Goal: Task Accomplishment & Management: Manage account settings

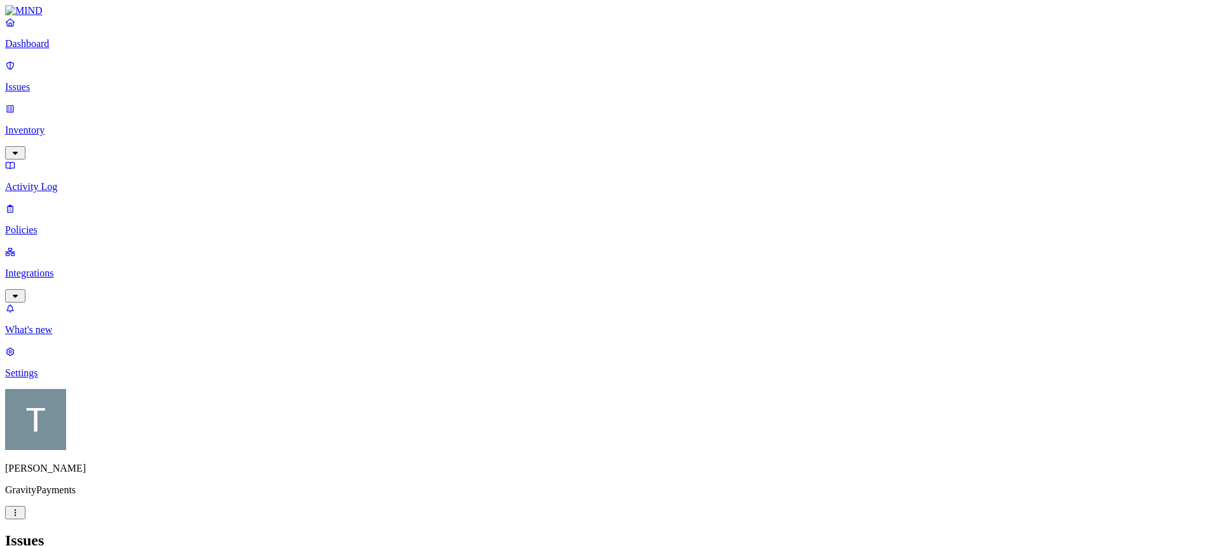
click at [41, 50] on p "Dashboard" at bounding box center [610, 43] width 1211 height 11
click at [52, 84] on p "Issues" at bounding box center [610, 86] width 1211 height 11
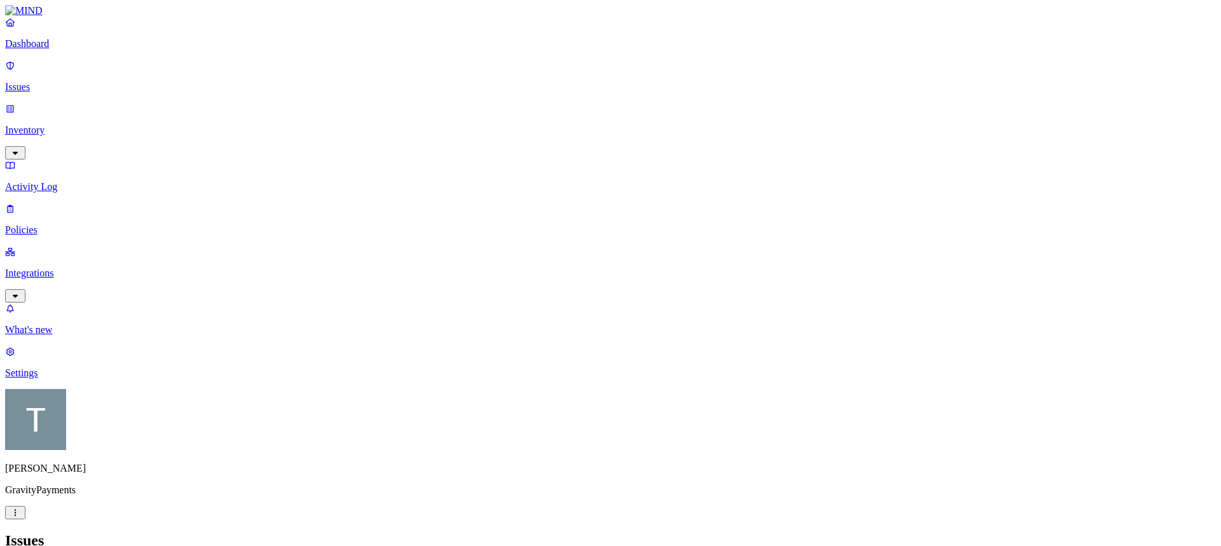
click at [52, 125] on p "Inventory" at bounding box center [610, 130] width 1211 height 11
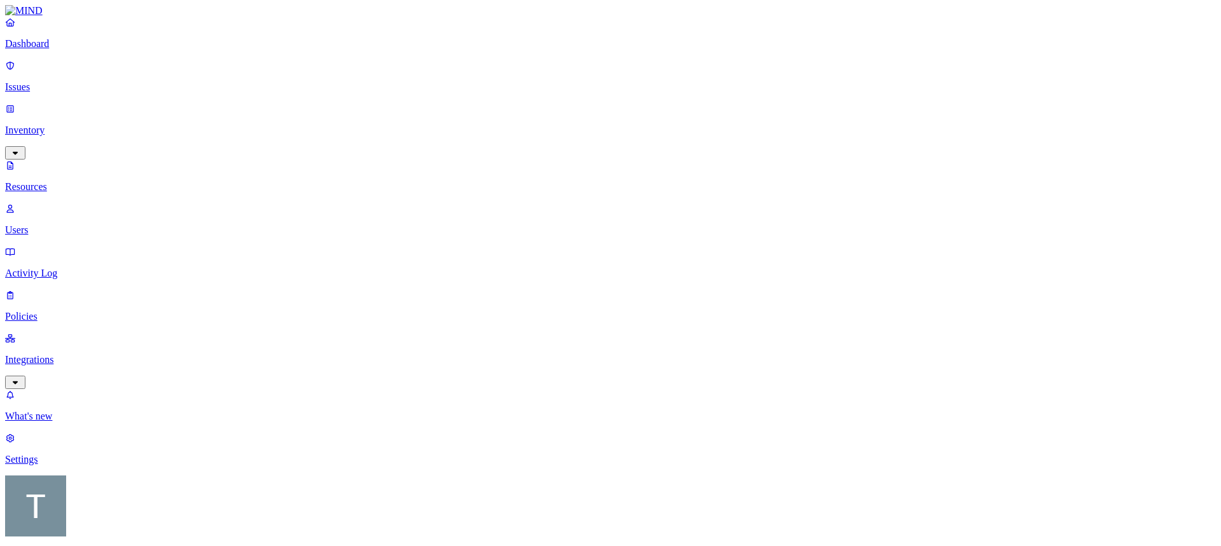
click at [45, 311] on p "Policies" at bounding box center [610, 316] width 1211 height 11
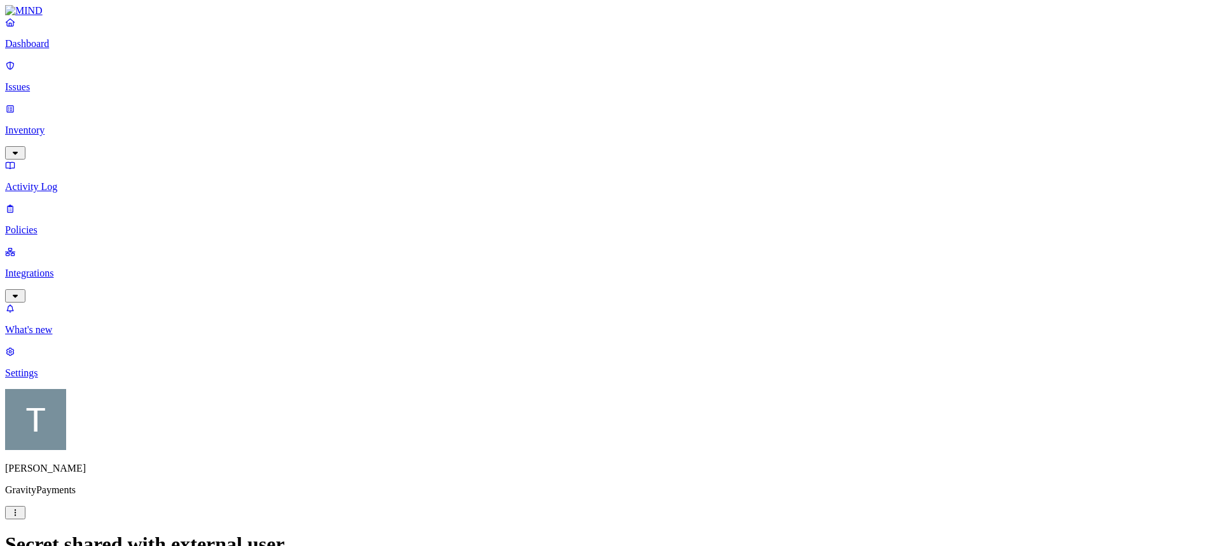
drag, startPoint x: 1215, startPoint y: 288, endPoint x: 1265, endPoint y: 39, distance: 253.0
click at [39, 225] on p "Policies" at bounding box center [610, 230] width 1211 height 11
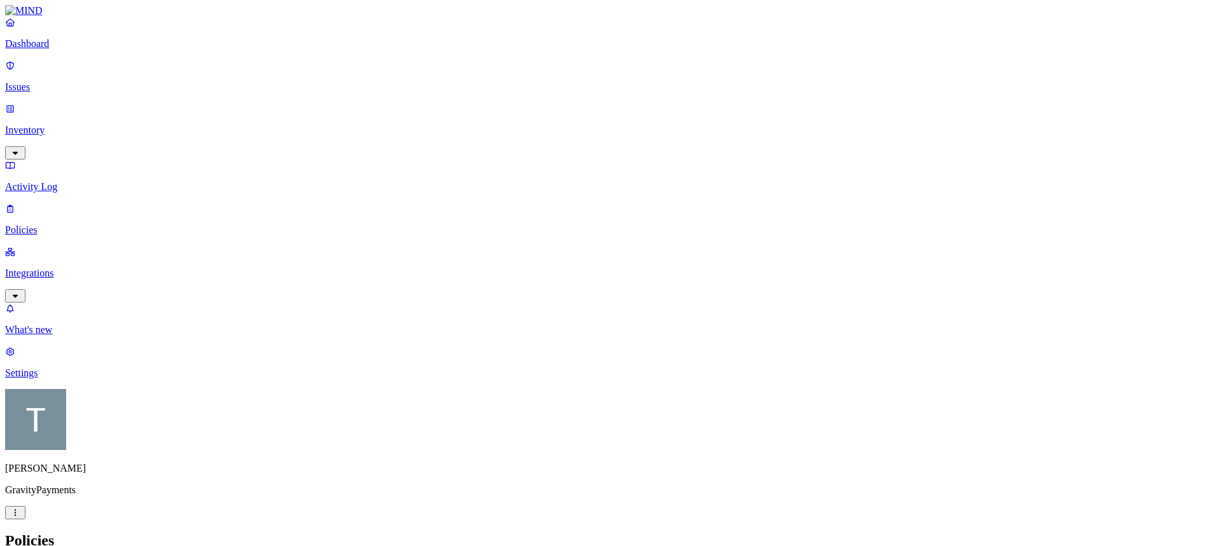
click at [408, 105] on button "button" at bounding box center [413, 107] width 10 height 4
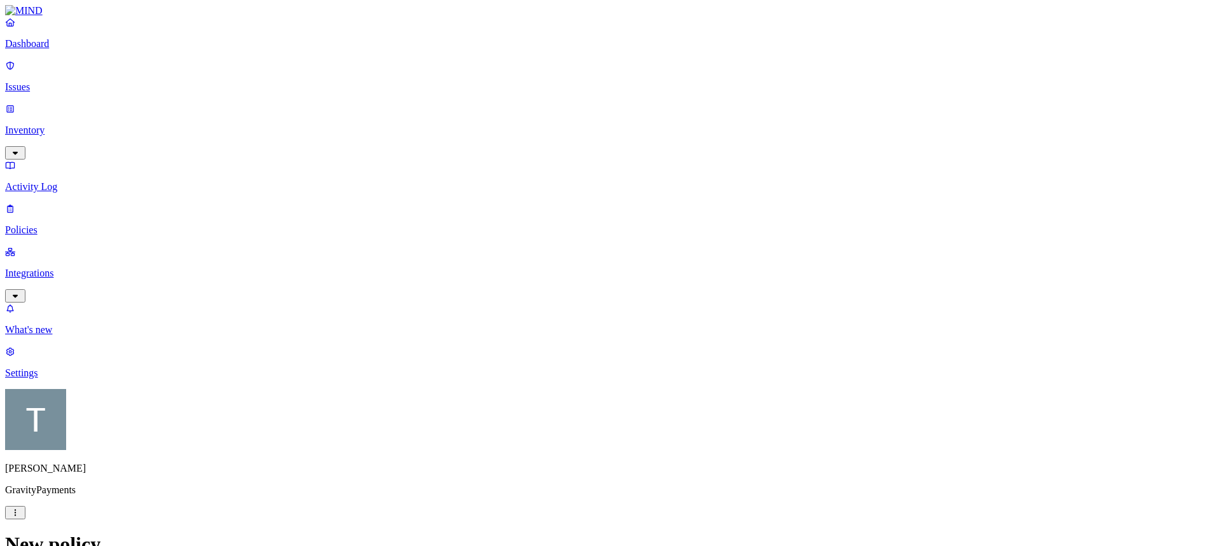
click at [540, 258] on label "Classification" at bounding box center [543, 252] width 56 height 11
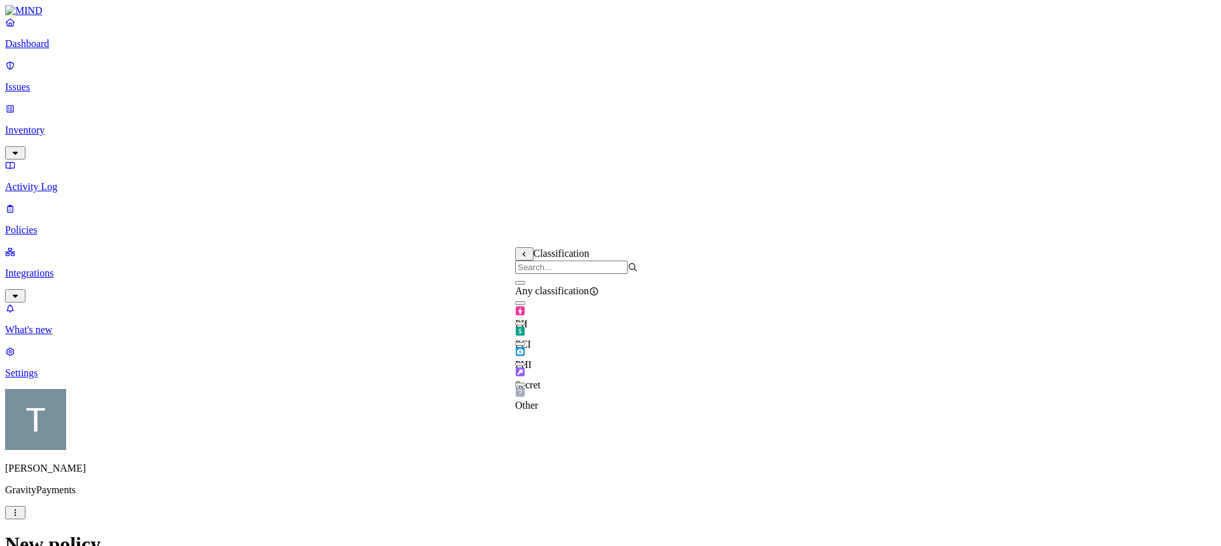
click at [525, 387] on button "button" at bounding box center [520, 385] width 10 height 4
click at [525, 389] on button "button" at bounding box center [520, 382] width 10 height 13
click at [525, 387] on button "button" at bounding box center [520, 385] width 10 height 4
click at [525, 389] on button "button" at bounding box center [520, 382] width 10 height 13
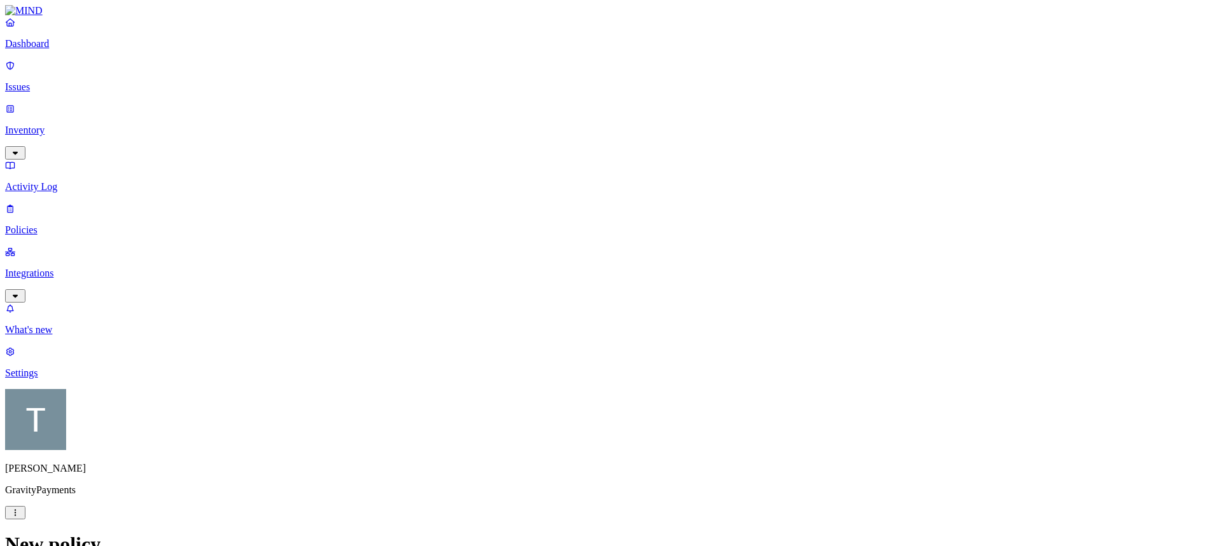
scroll to position [277, 0]
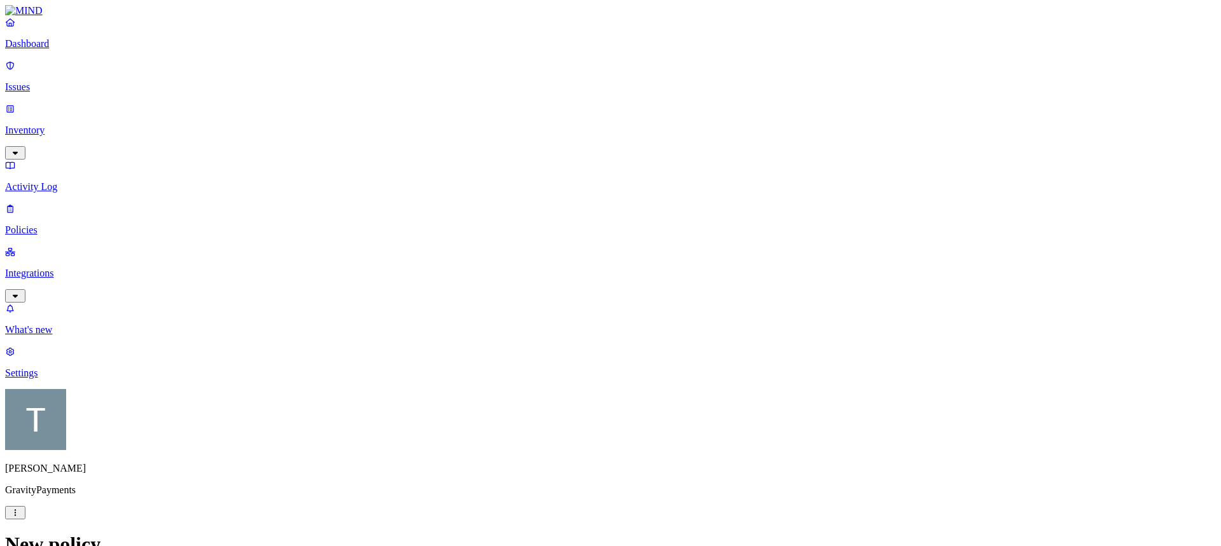
click at [53, 225] on p "Policies" at bounding box center [610, 230] width 1211 height 11
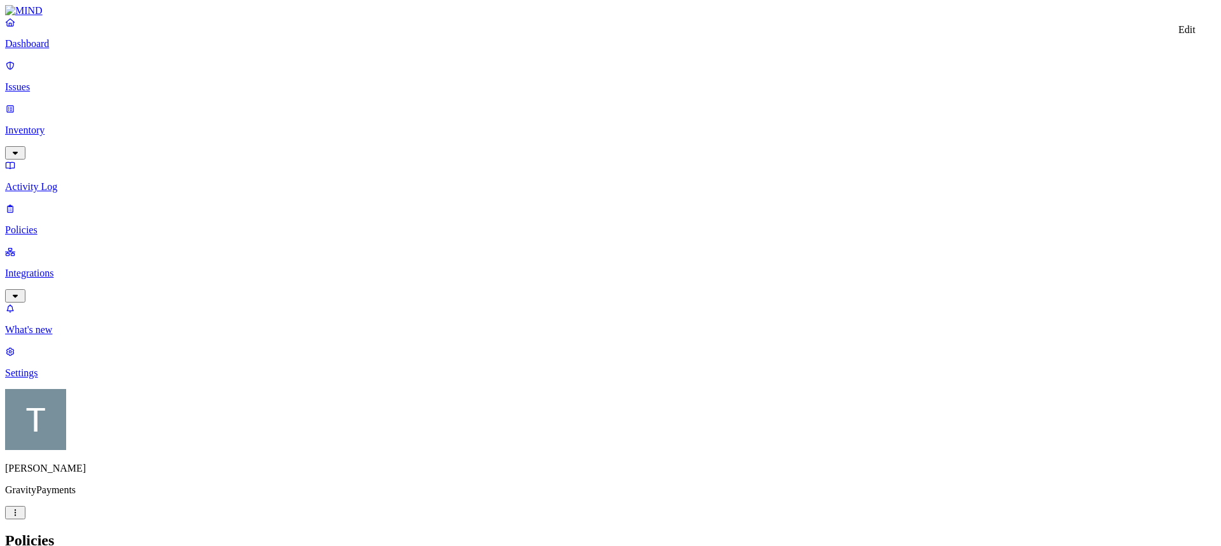
click at [566, 319] on html "Dashboard Issues Inventory Activity Log Policies Integrations What's new 1 Sett…" at bounding box center [610, 434] width 1221 height 868
click at [565, 319] on html "Dashboard Issues Inventory Activity Log Policies Integrations What's new 1 Sett…" at bounding box center [610, 434] width 1221 height 868
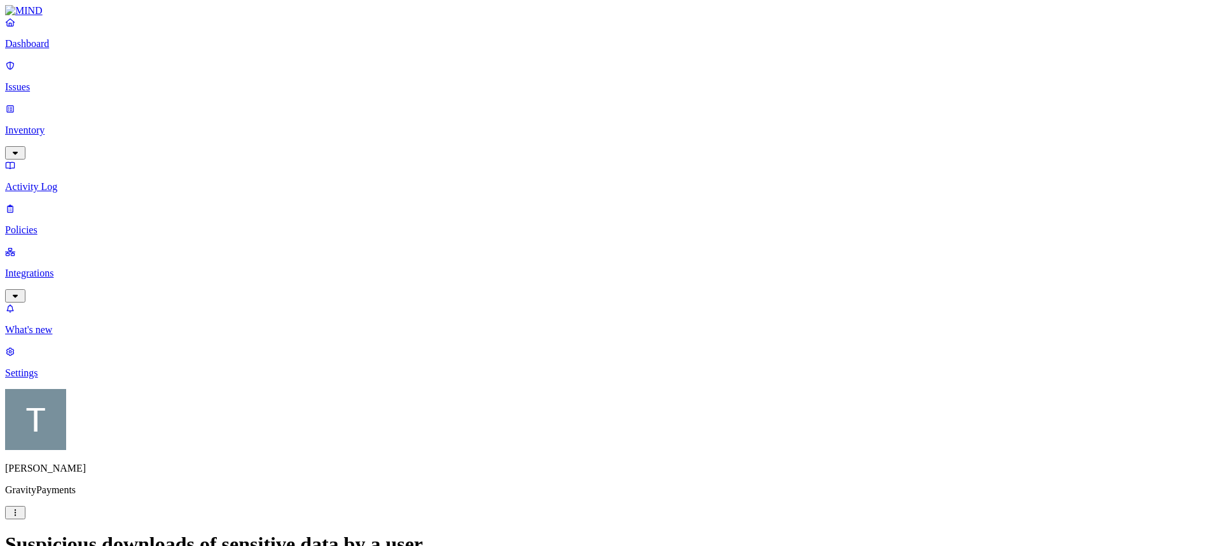
click at [62, 225] on p "Policies" at bounding box center [610, 230] width 1211 height 11
click at [57, 268] on p "Integrations" at bounding box center [610, 273] width 1211 height 11
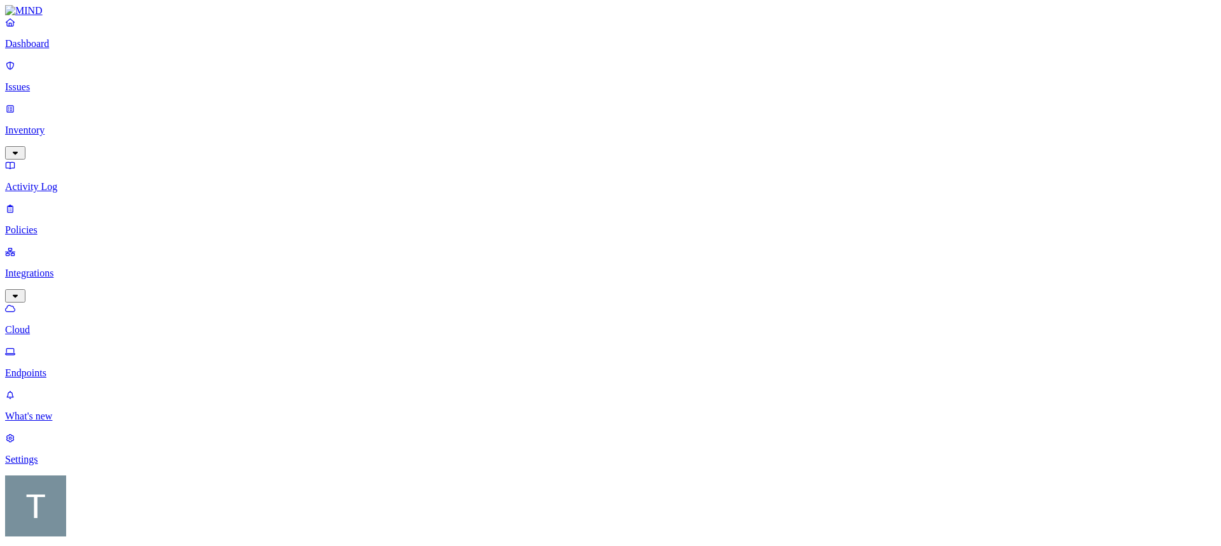
click at [41, 225] on p "Policies" at bounding box center [610, 230] width 1211 height 11
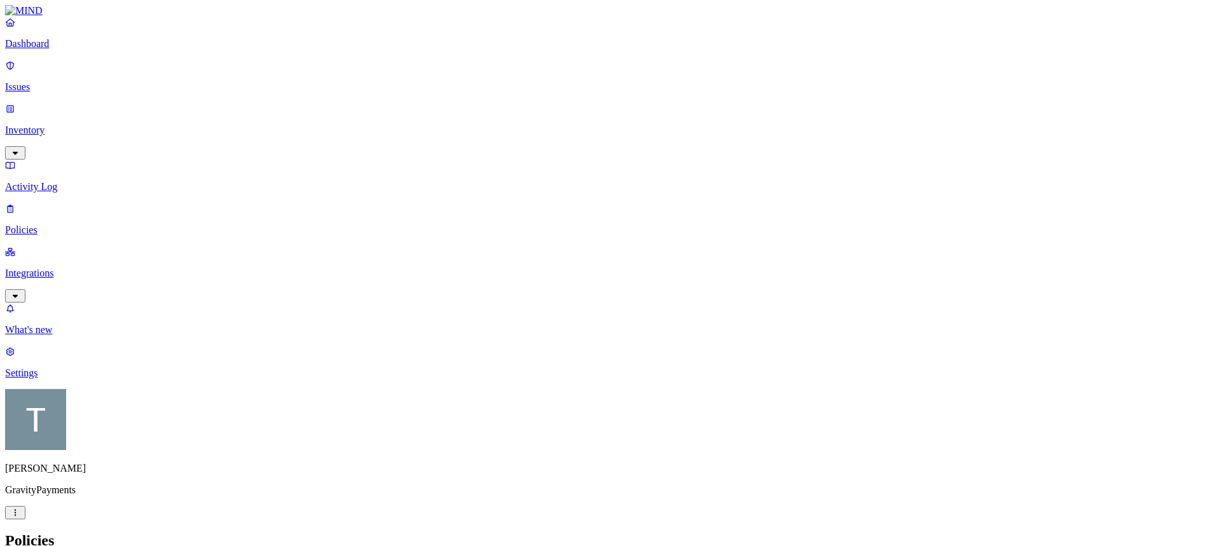
click at [68, 268] on p "Integrations" at bounding box center [610, 273] width 1211 height 11
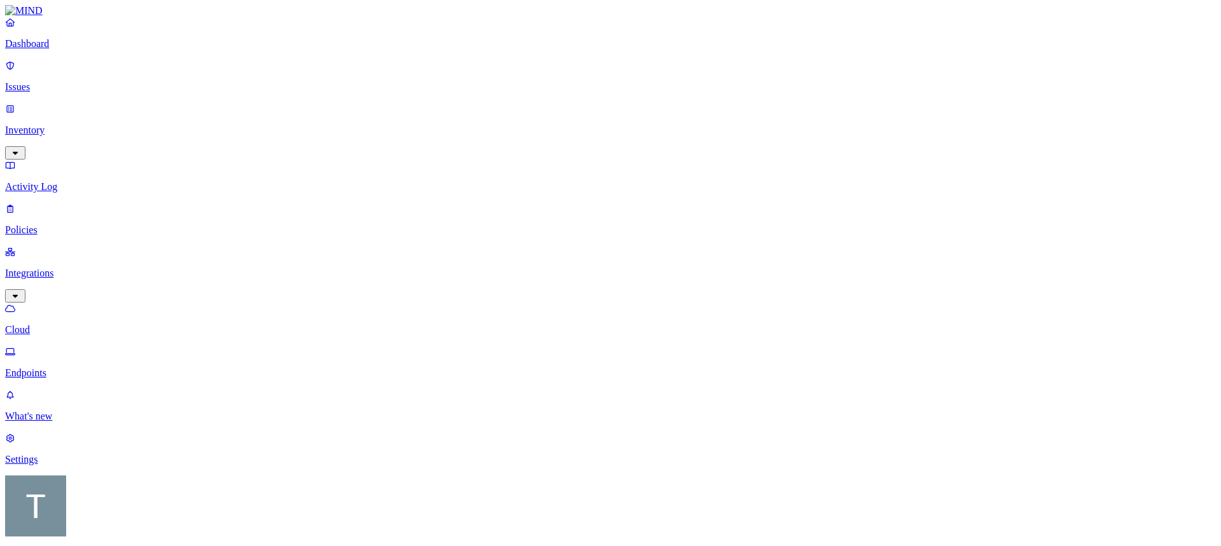
click at [46, 181] on p "Activity Log" at bounding box center [610, 186] width 1211 height 11
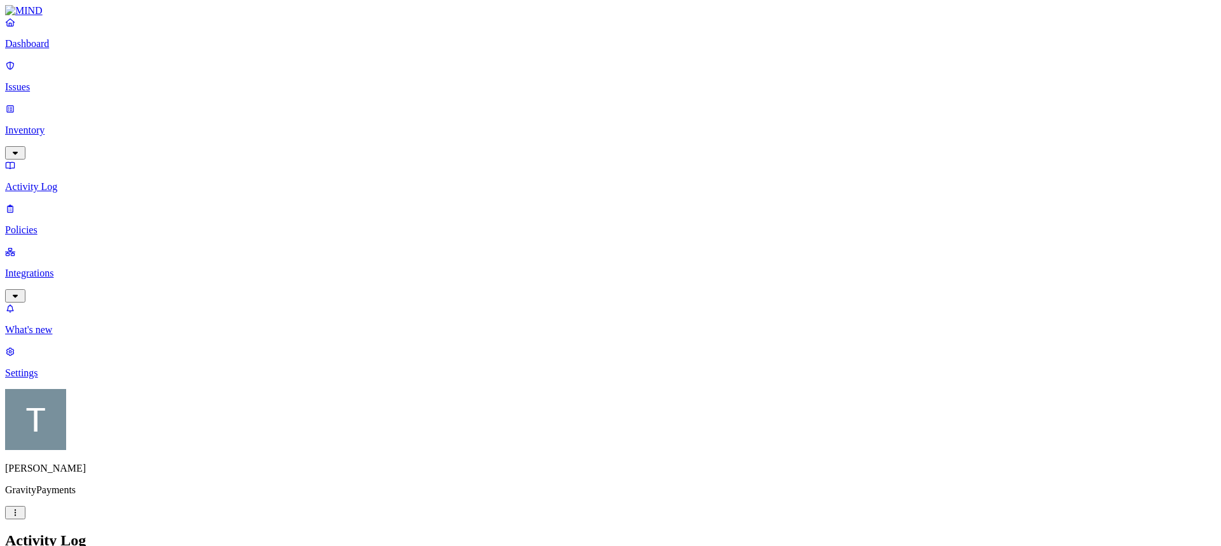
click at [51, 83] on p "Issues" at bounding box center [610, 86] width 1211 height 11
